Goal: Browse casually

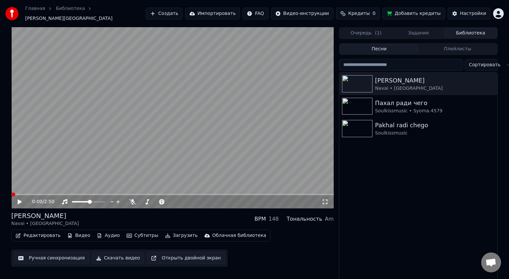
click at [11, 196] on span at bounding box center [13, 194] width 4 height 4
click at [325, 199] on icon at bounding box center [325, 201] width 7 height 5
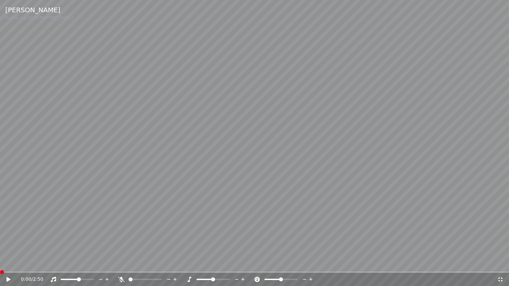
click at [131, 279] on span at bounding box center [131, 280] width 4 height 4
click at [130, 279] on span at bounding box center [130, 279] width 2 height 1
click at [129, 279] on span at bounding box center [130, 279] width 2 height 1
click at [499, 278] on icon at bounding box center [500, 279] width 5 height 5
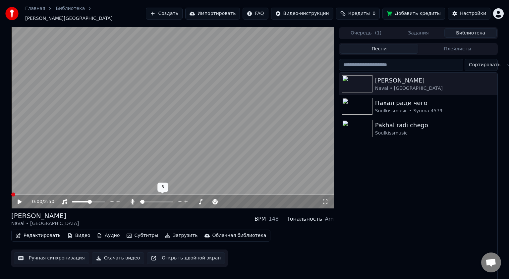
click at [140, 200] on span at bounding box center [142, 202] width 4 height 4
click at [141, 200] on span at bounding box center [142, 202] width 4 height 4
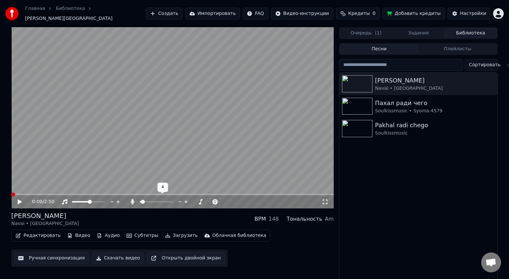
click at [140, 198] on div at bounding box center [162, 201] width 53 height 7
click at [140, 201] on span at bounding box center [140, 201] width 1 height 1
click at [18, 199] on icon at bounding box center [20, 201] width 4 height 5
click at [140, 200] on span at bounding box center [142, 202] width 4 height 4
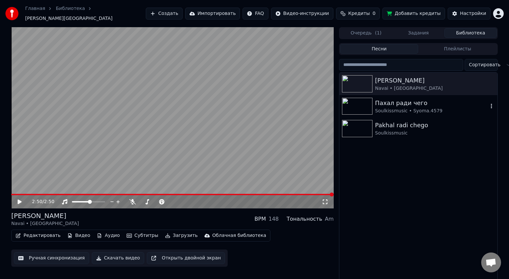
click at [363, 104] on img at bounding box center [357, 106] width 30 height 17
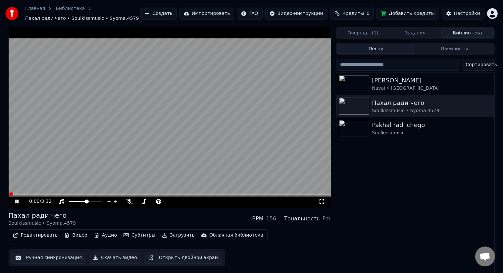
click at [16, 202] on icon at bounding box center [16, 202] width 3 height 4
click at [320, 202] on icon at bounding box center [322, 201] width 7 height 5
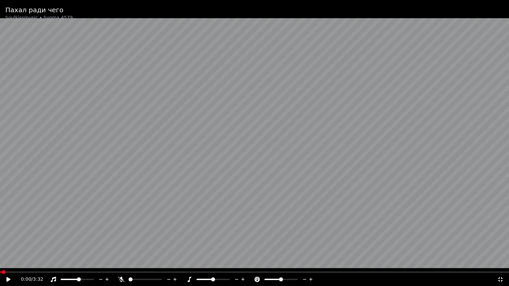
click at [79, 279] on span at bounding box center [79, 280] width 4 height 4
click at [78, 279] on span at bounding box center [79, 280] width 4 height 4
click at [499, 279] on icon at bounding box center [500, 279] width 7 height 5
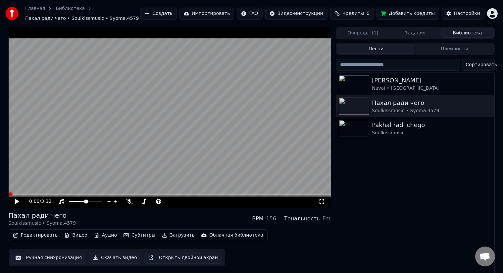
click at [9, 194] on span at bounding box center [11, 194] width 4 height 4
click at [16, 201] on icon at bounding box center [17, 201] width 4 height 5
